Goal: Navigation & Orientation: Find specific page/section

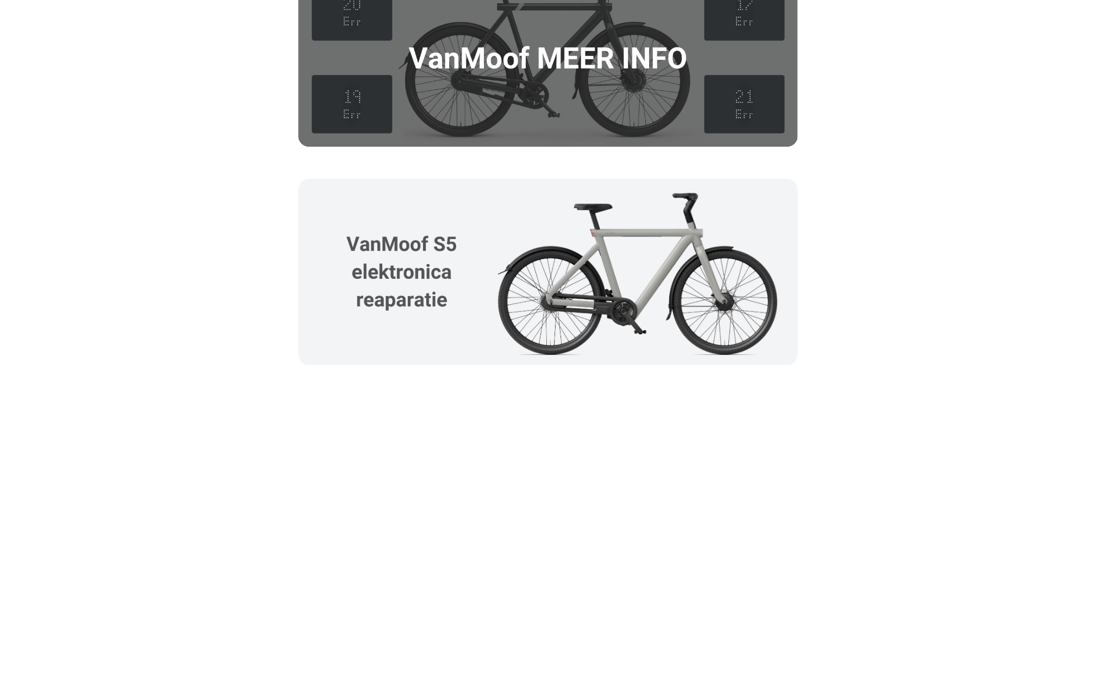
scroll to position [1618, 0]
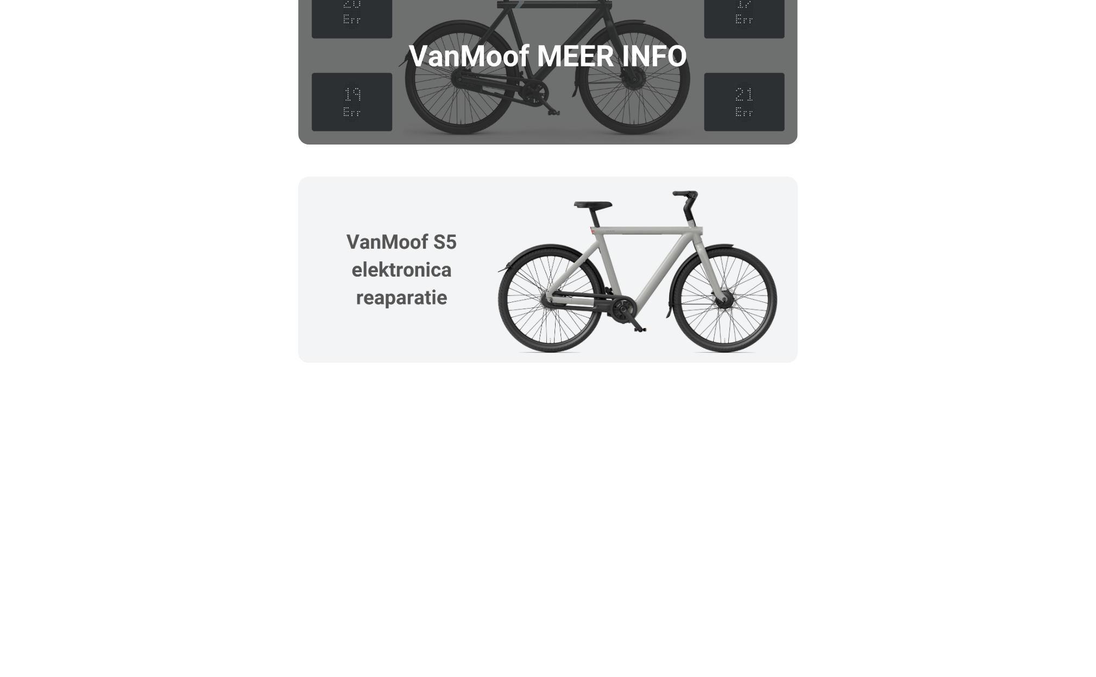
click at [439, 273] on img at bounding box center [548, 270] width 500 height 186
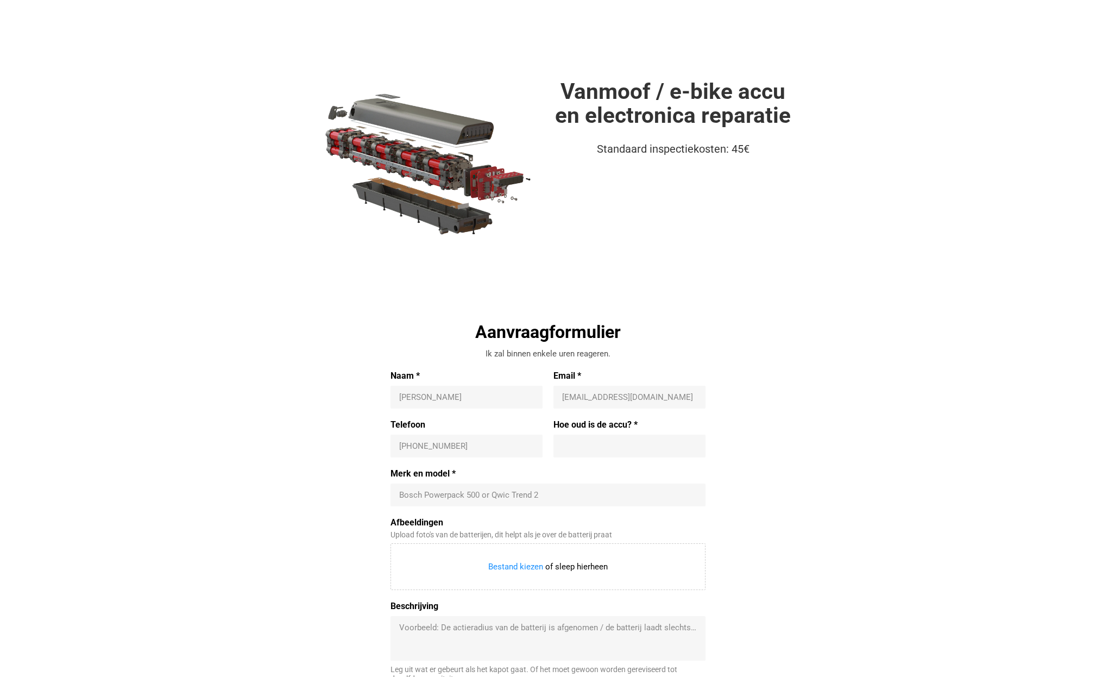
scroll to position [0, 0]
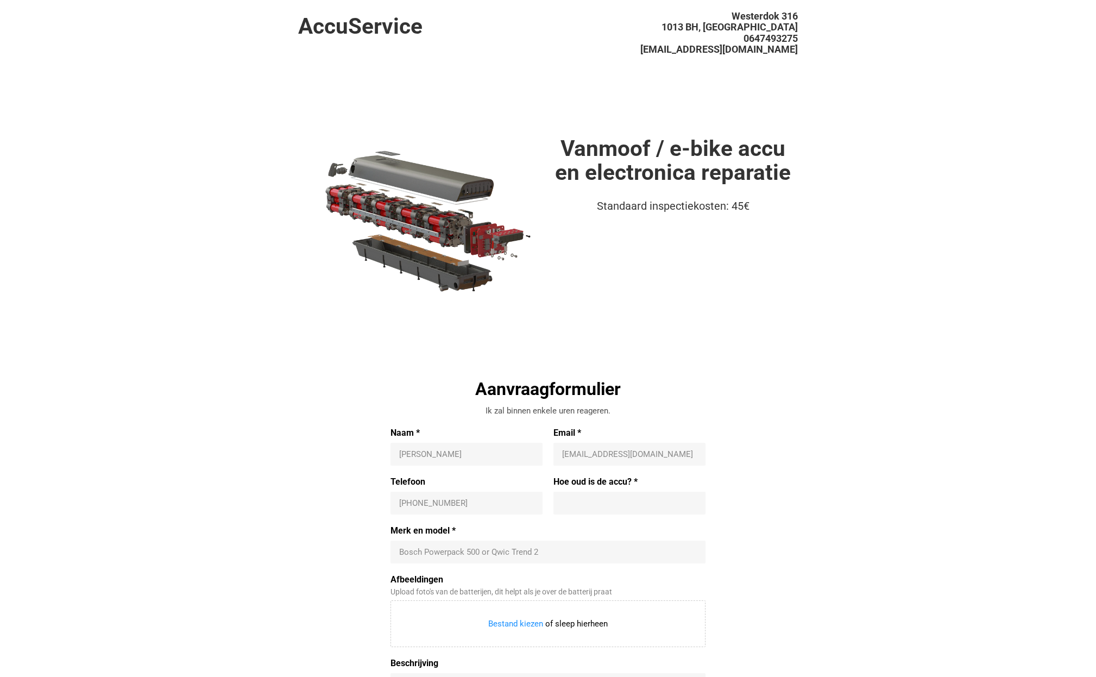
click at [386, 35] on h1 "AccuService" at bounding box center [423, 26] width 250 height 24
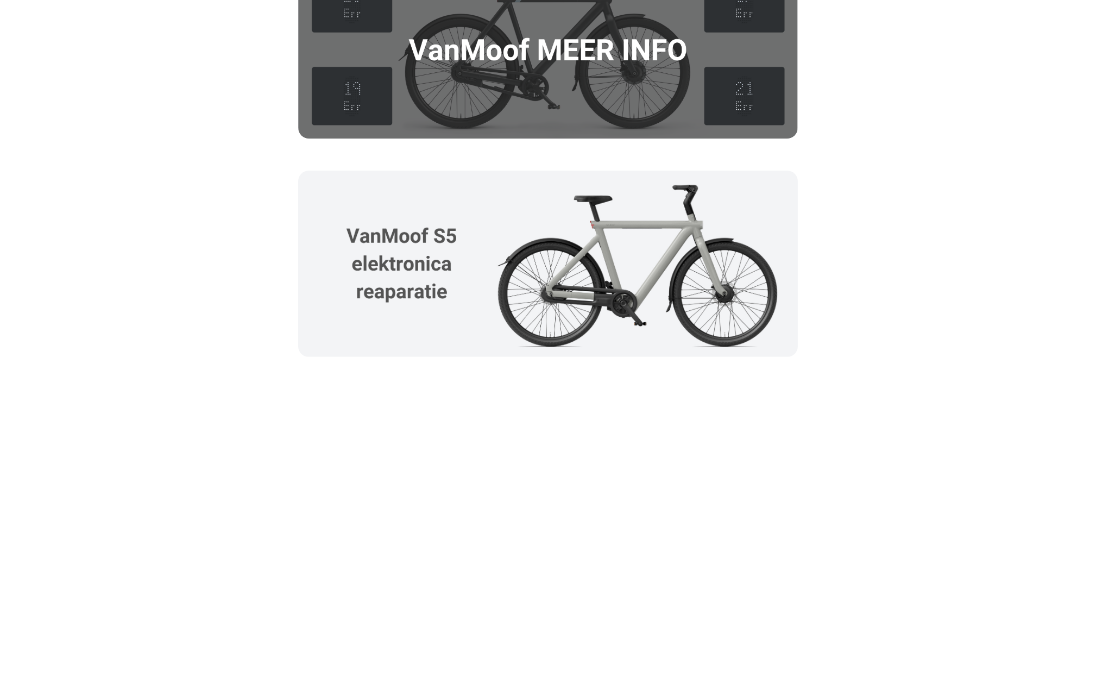
scroll to position [1641, 0]
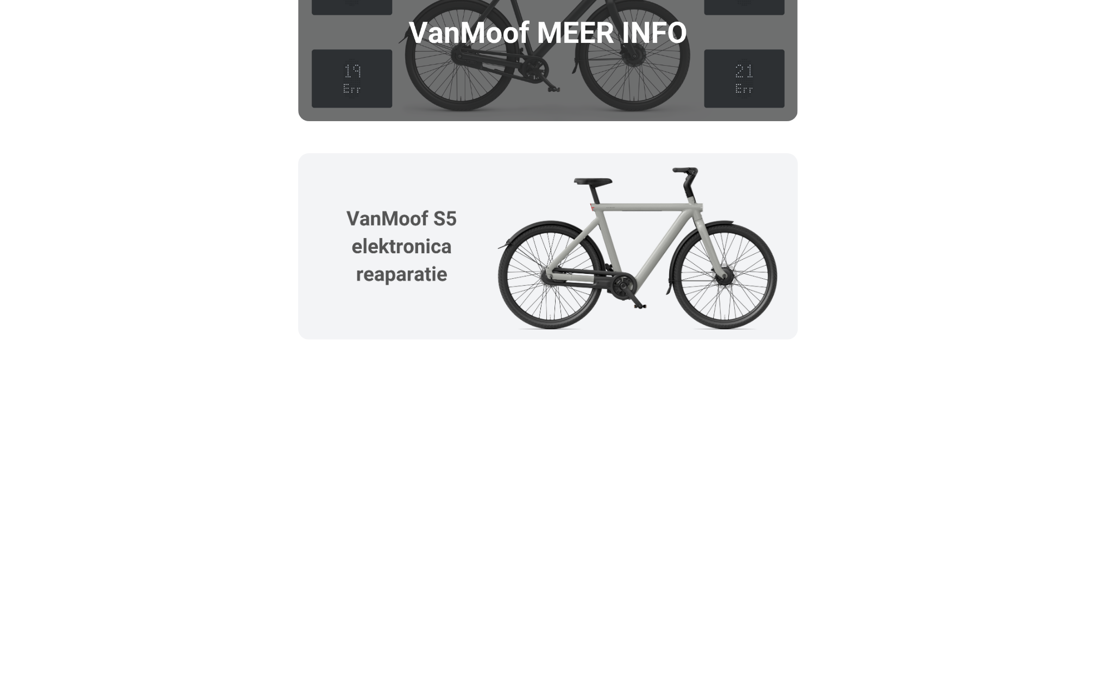
click at [470, 269] on img at bounding box center [548, 246] width 500 height 186
